Goal: Transaction & Acquisition: Obtain resource

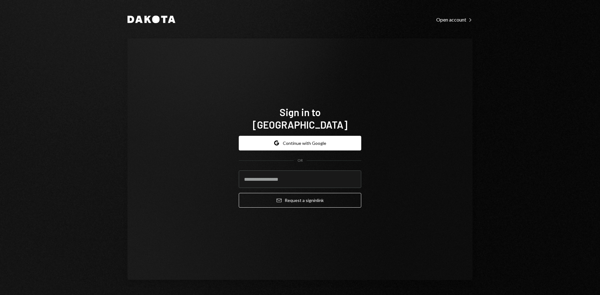
type input "**********"
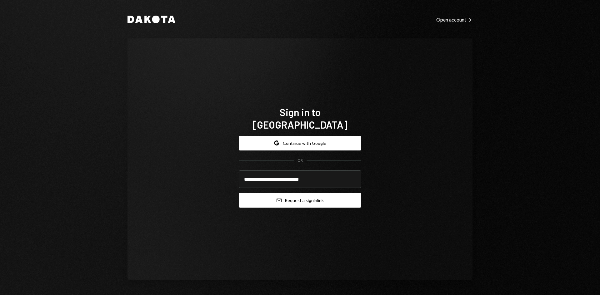
click at [292, 194] on button "Email Request a sign in link" at bounding box center [300, 200] width 123 height 15
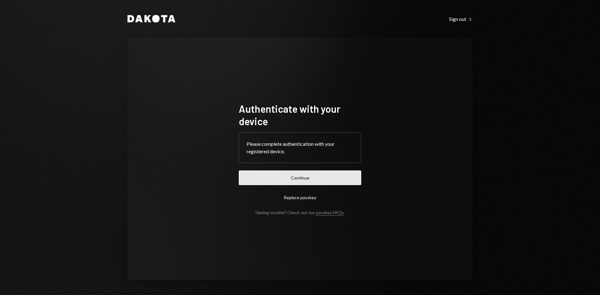
click at [269, 182] on button "Continue" at bounding box center [300, 178] width 123 height 15
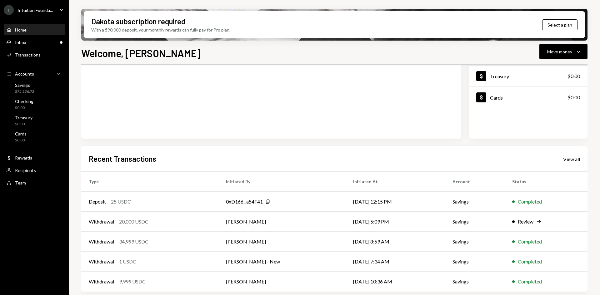
scroll to position [82, 0]
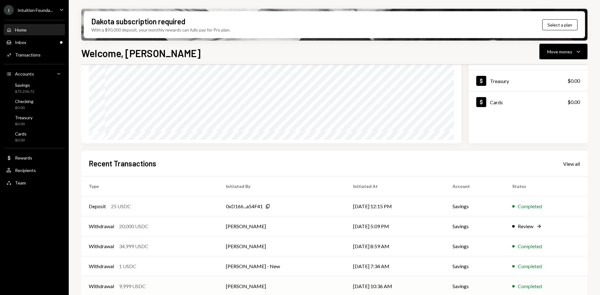
scroll to position [82, 0]
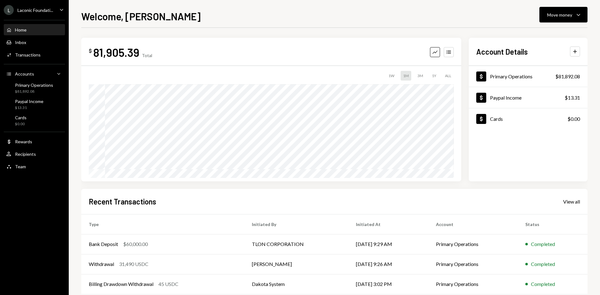
click at [59, 9] on icon "Caret Down" at bounding box center [61, 9] width 7 height 7
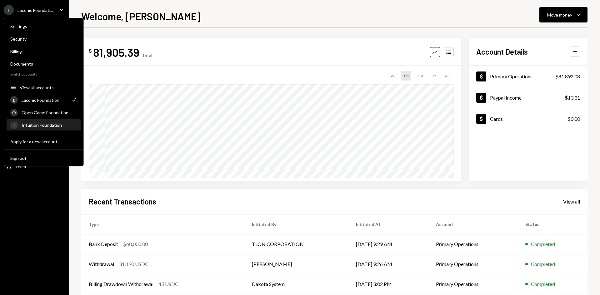
click at [48, 126] on div "Intuition Foundation" at bounding box center [50, 125] width 56 height 5
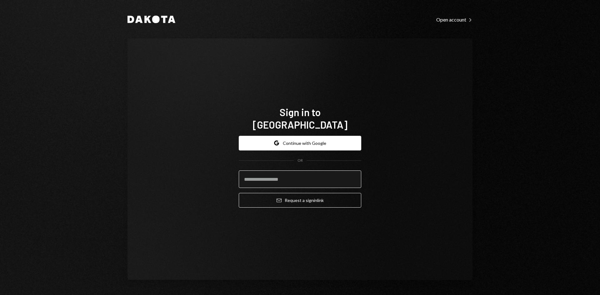
click at [298, 176] on input "email" at bounding box center [300, 180] width 123 height 18
click at [0, 295] on com-1password-button at bounding box center [0, 295] width 0 height 0
type input "**********"
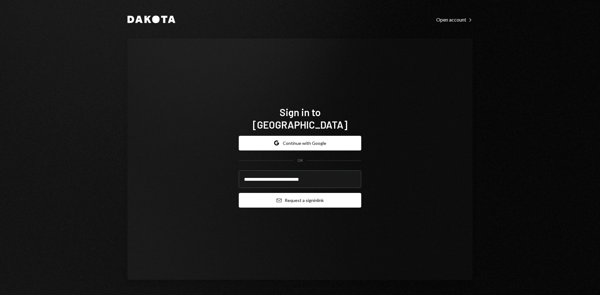
click at [290, 196] on button "Email Request a sign in link" at bounding box center [300, 200] width 123 height 15
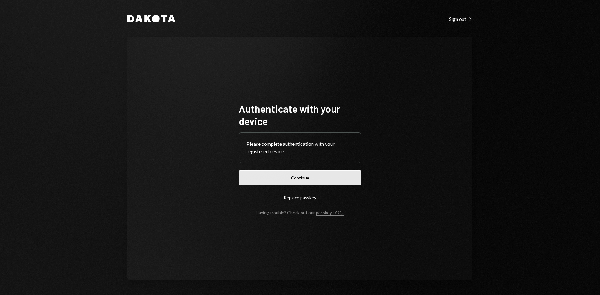
click at [309, 179] on button "Continue" at bounding box center [300, 178] width 123 height 15
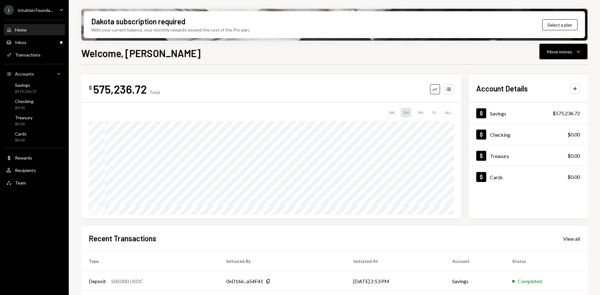
click at [63, 8] on icon "Caret Down" at bounding box center [61, 9] width 7 height 7
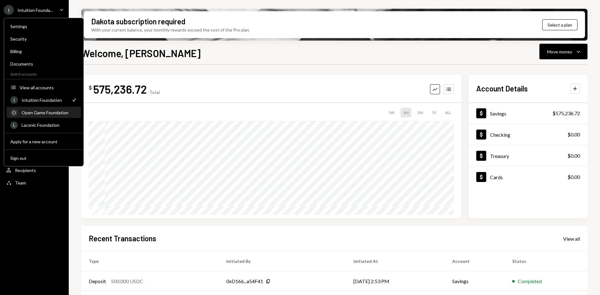
click at [42, 115] on div "Open Game Foundation" at bounding box center [50, 112] width 56 height 5
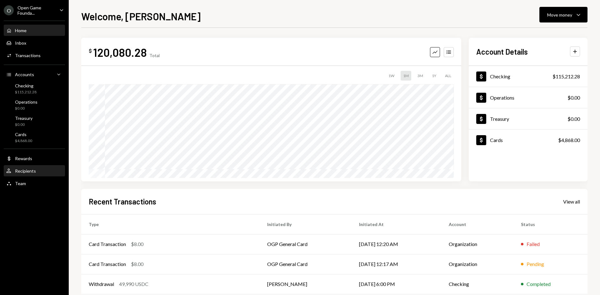
click at [34, 172] on div "Recipients" at bounding box center [25, 170] width 21 height 5
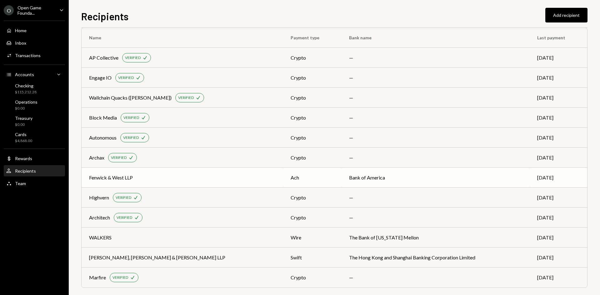
scroll to position [16, 0]
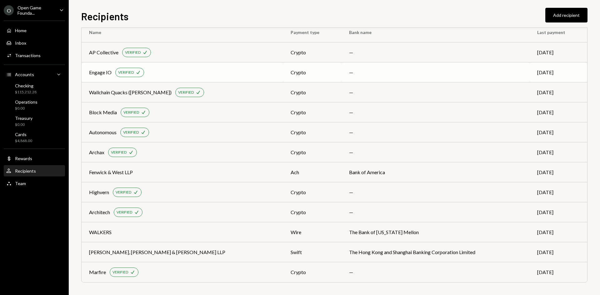
click at [101, 70] on div "Engage IO" at bounding box center [100, 73] width 23 height 8
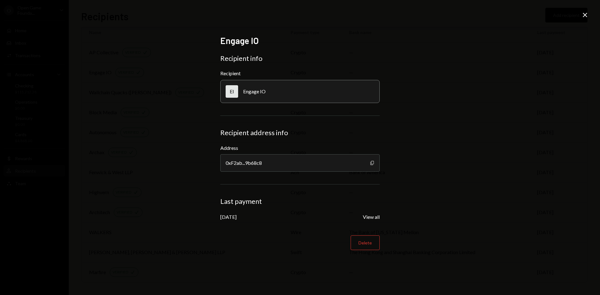
click at [374, 164] on icon "Copy" at bounding box center [372, 163] width 5 height 5
click at [583, 14] on icon "Close" at bounding box center [585, 15] width 8 height 8
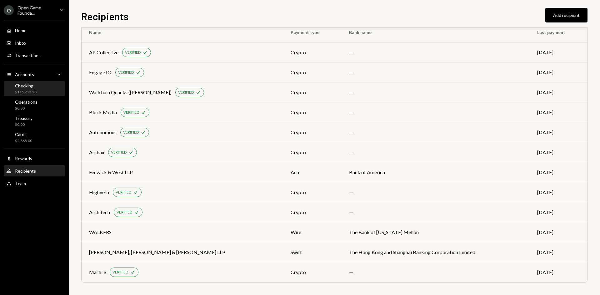
click at [25, 90] on div "$115,212.28" at bounding box center [26, 92] width 22 height 5
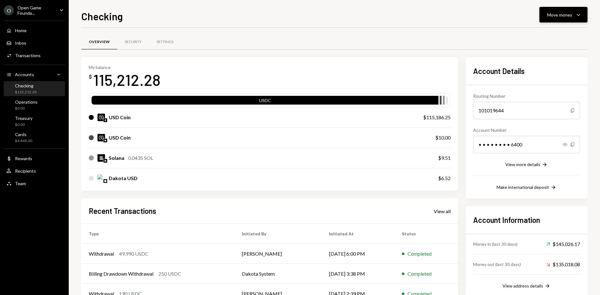
click at [557, 14] on div "Move money" at bounding box center [559, 15] width 25 height 7
click at [552, 33] on div "Send" at bounding box center [559, 33] width 46 height 7
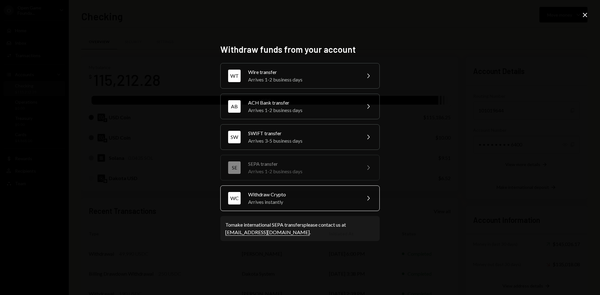
click at [295, 195] on div "Withdraw Crypto" at bounding box center [302, 195] width 109 height 8
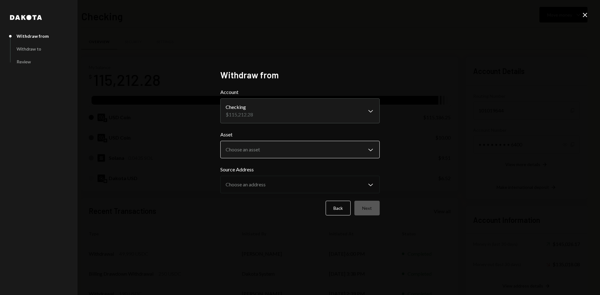
click at [278, 147] on body "O Open Game Founda... Caret Down Home Home Inbox Inbox Activities Transactions …" at bounding box center [300, 147] width 600 height 295
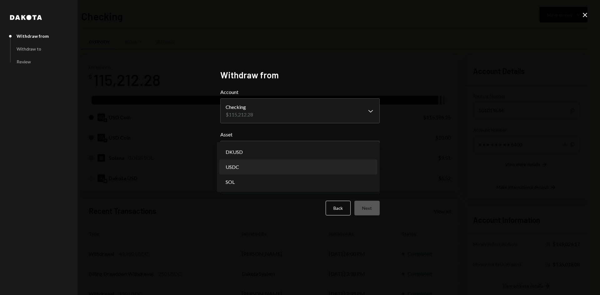
select select "****"
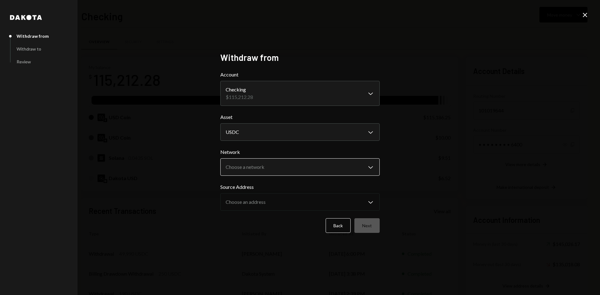
click at [280, 173] on body "O Open Game Founda... Caret Down Home Home Inbox Inbox Activities Transactions …" at bounding box center [300, 147] width 600 height 295
select select "**********"
drag, startPoint x: 281, startPoint y: 169, endPoint x: 281, endPoint y: 179, distance: 9.4
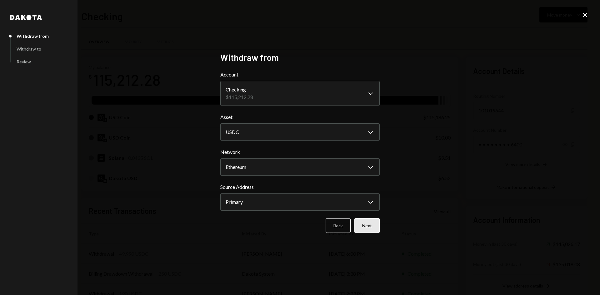
click at [369, 225] on button "Next" at bounding box center [366, 225] width 25 height 15
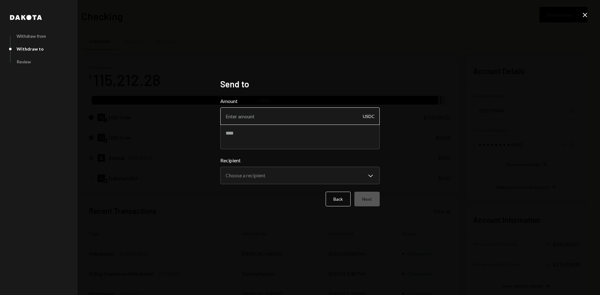
click at [295, 118] on input "Amount" at bounding box center [299, 117] width 159 height 18
type input "5000"
click at [287, 133] on textarea at bounding box center [299, 136] width 159 height 25
click at [327, 136] on textarea at bounding box center [299, 136] width 159 height 25
type textarea "**********"
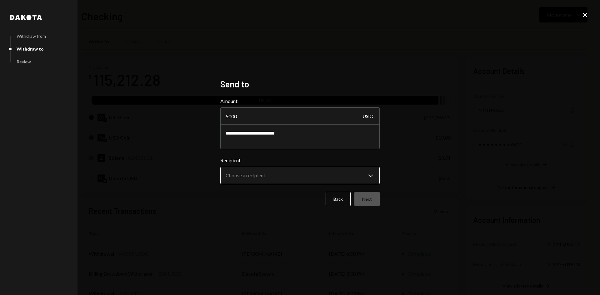
click at [283, 180] on body "O Open Game Founda... Caret Down Home Home Inbox Inbox Activities Transactions …" at bounding box center [300, 147] width 600 height 295
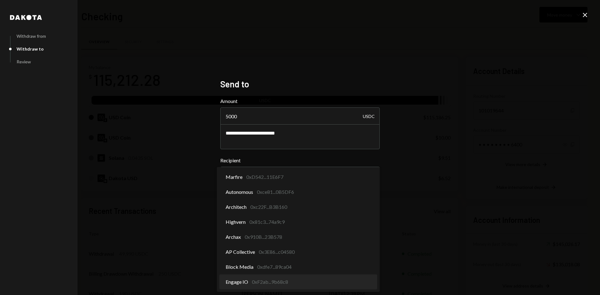
select select "**********"
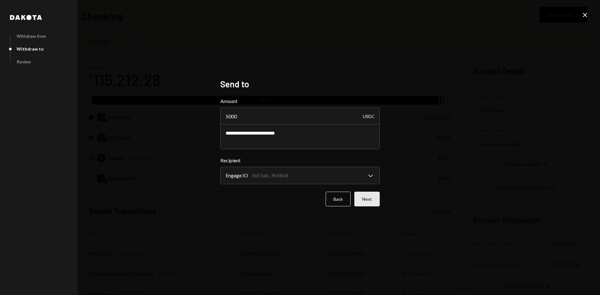
click at [367, 200] on button "Next" at bounding box center [366, 199] width 25 height 15
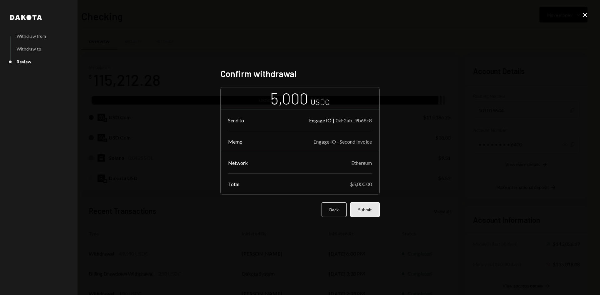
click at [365, 211] on button "Submit" at bounding box center [364, 210] width 29 height 15
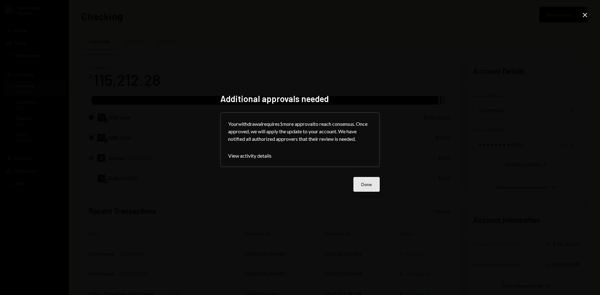
click at [365, 188] on button "Done" at bounding box center [366, 184] width 26 height 15
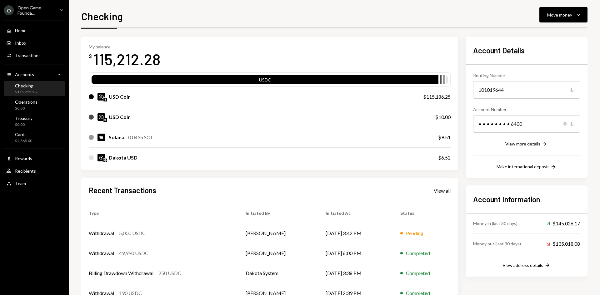
scroll to position [31, 0]
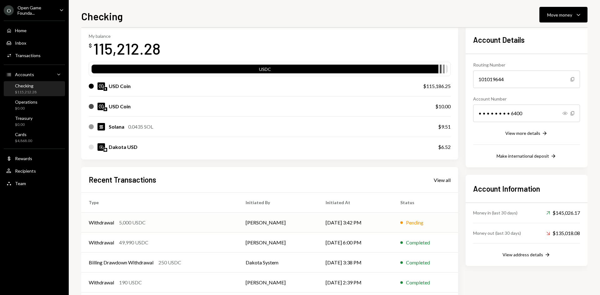
click at [281, 222] on td "[PERSON_NAME]" at bounding box center [278, 223] width 80 height 20
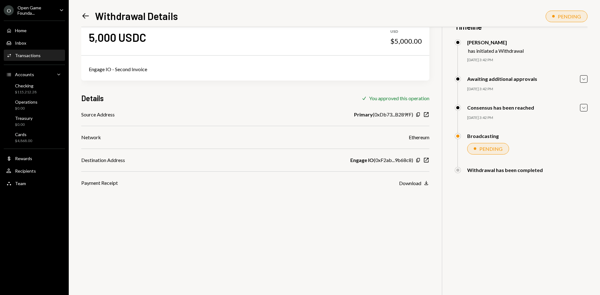
scroll to position [27, 0]
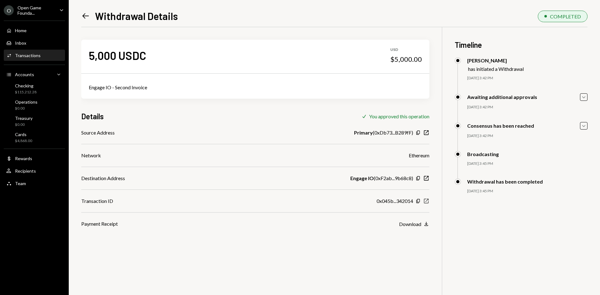
click at [425, 200] on icon "New Window" at bounding box center [426, 201] width 6 height 6
